Goal: Transaction & Acquisition: Purchase product/service

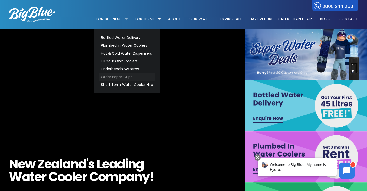
click at [110, 78] on link "Order Paper Cups" at bounding box center [127, 77] width 57 height 8
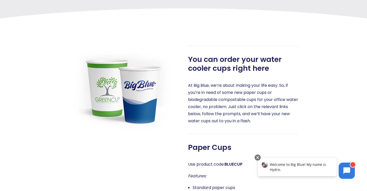
scroll to position [150, 0]
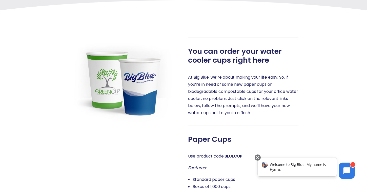
click at [110, 87] on img at bounding box center [124, 79] width 110 height 85
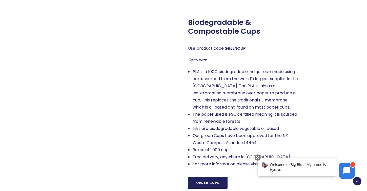
scroll to position [363, 0]
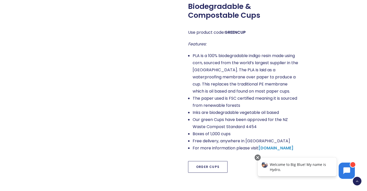
click at [209, 163] on link "Order Cups" at bounding box center [207, 167] width 39 height 12
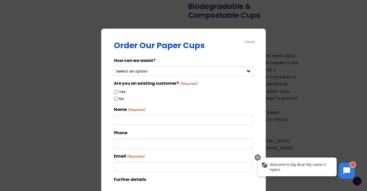
click at [254, 38] on div "Order Our Paper Cups How can we assist? Select an option Order green cups Order…" at bounding box center [183, 113] width 165 height 168
click at [253, 39] on div "Close" at bounding box center [249, 42] width 11 height 6
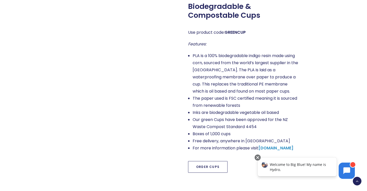
click at [191, 166] on link "Order Cups" at bounding box center [207, 167] width 39 height 12
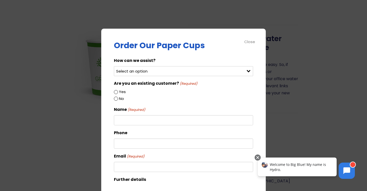
scroll to position [0, 0]
select select "Order green cups"
click at [116, 91] on input "Yes" at bounding box center [116, 92] width 4 height 4
radio input "true"
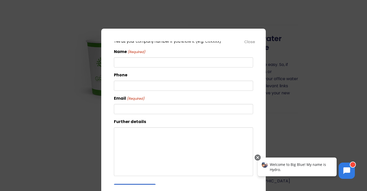
scroll to position [114, 0]
click at [248, 42] on div "Close" at bounding box center [249, 42] width 11 height 6
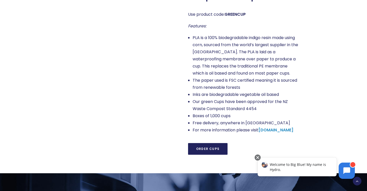
scroll to position [381, 0]
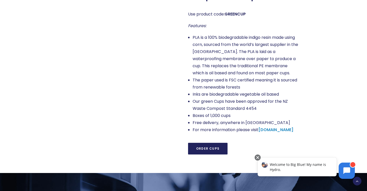
click at [267, 129] on div "Order Paper Cups Paper Cups & Biodegradable Cups You can order your water coole…" at bounding box center [184, 83] width 368 height 870
click at [270, 127] on strong "gcup.co.nz" at bounding box center [275, 130] width 35 height 6
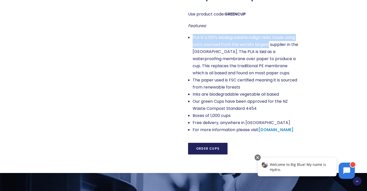
drag, startPoint x: 192, startPoint y: 36, endPoint x: 282, endPoint y: 41, distance: 89.5
click at [282, 41] on ul "PLA is a 100% biodegradable indigo resin made using corn, sourced from the worl…" at bounding box center [243, 83] width 110 height 99
click at [207, 43] on li "PLA is a 100% biodegradable indigo resin made using corn, sourced from the worl…" at bounding box center [246, 55] width 106 height 43
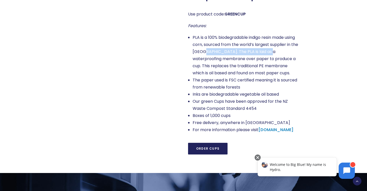
drag, startPoint x: 215, startPoint y: 50, endPoint x: 274, endPoint y: 50, distance: 59.5
click at [279, 51] on li "PLA is a 100% biodegradable indigo resin made using corn, sourced from the worl…" at bounding box center [246, 55] width 106 height 43
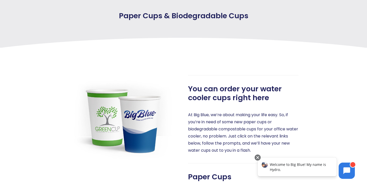
scroll to position [113, 0]
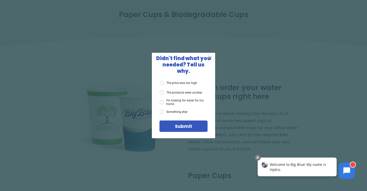
click at [210, 59] on span "X" at bounding box center [210, 57] width 5 height 6
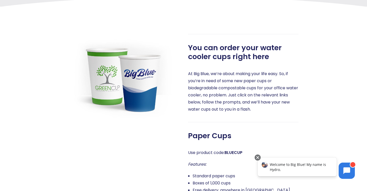
scroll to position [0, 0]
